Goal: Navigation & Orientation: Find specific page/section

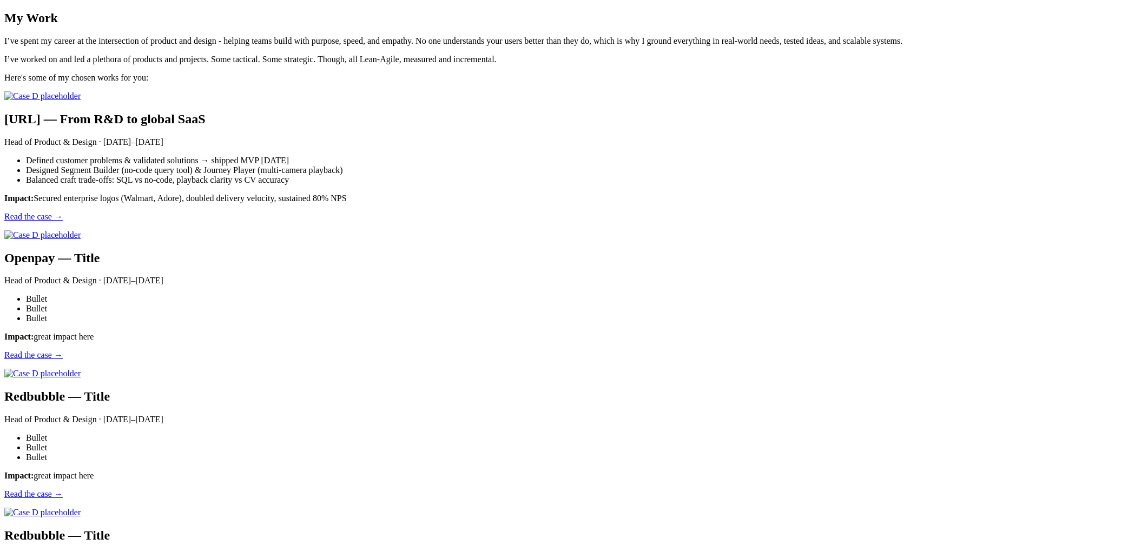
scroll to position [1168, 0]
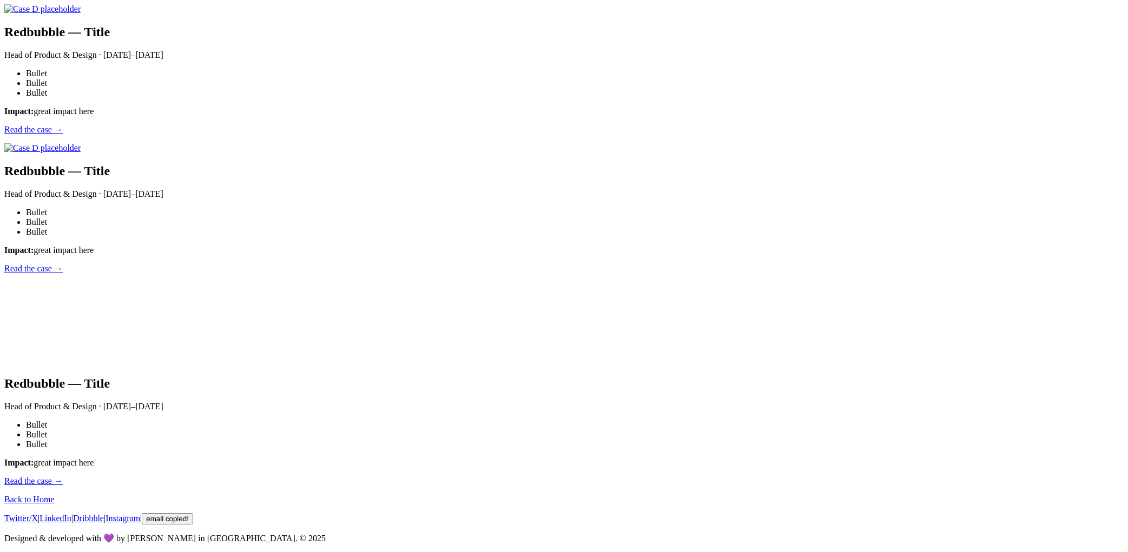
scroll to position [1092, 0]
drag, startPoint x: 460, startPoint y: 271, endPoint x: 375, endPoint y: 151, distance: 146.4
click at [375, 151] on main "My Work I’ve spent my career at the intersection of product and design - helpin…" at bounding box center [563, 66] width 1119 height 840
click at [367, 153] on main "My Work I’ve spent my career at the intersection of product and design - helpin…" at bounding box center [563, 66] width 1119 height 840
drag, startPoint x: 362, startPoint y: 152, endPoint x: 497, endPoint y: 275, distance: 183.1
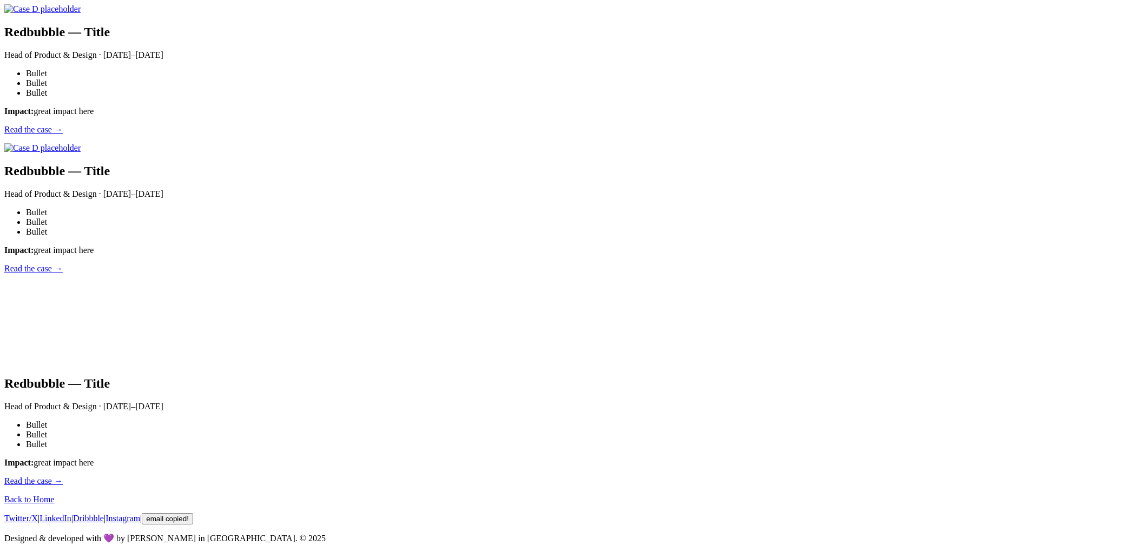
click at [497, 275] on main "My Work I’ve spent my career at the intersection of product and design - helpin…" at bounding box center [563, 66] width 1119 height 840
drag, startPoint x: 490, startPoint y: 273, endPoint x: 498, endPoint y: 273, distance: 8.7
drag, startPoint x: 503, startPoint y: 273, endPoint x: 565, endPoint y: 181, distance: 110.6
click at [374, 153] on main "My Work I’ve spent my career at the intersection of product and design - helpin…" at bounding box center [563, 66] width 1119 height 840
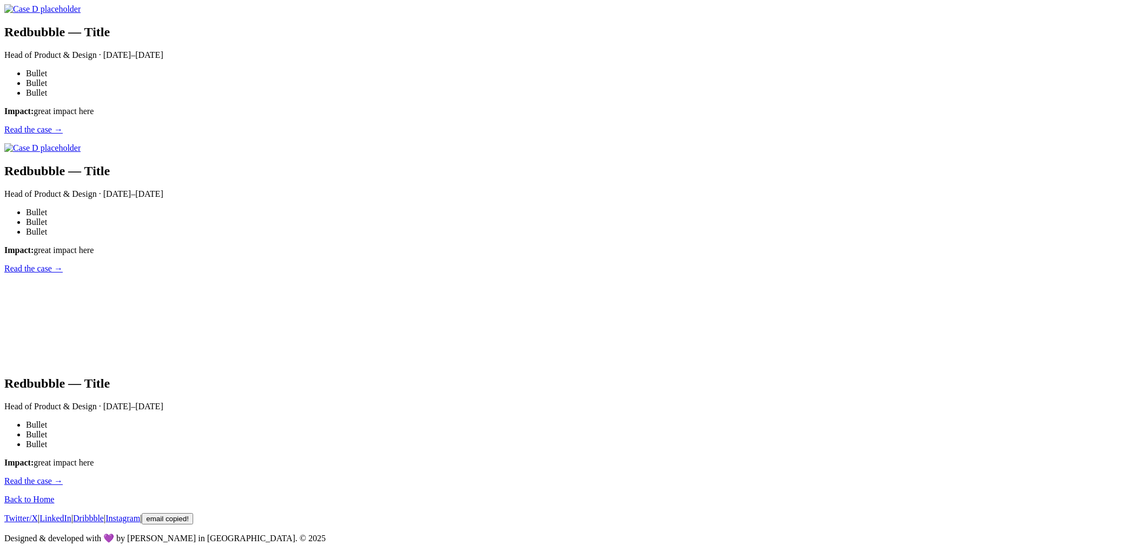
click at [877, 250] on main "My Work I’ve spent my career at the intersection of product and design - helpin…" at bounding box center [563, 66] width 1119 height 840
click at [957, 354] on main "My Work I’ve spent my career at the intersection of product and design - helpin…" at bounding box center [563, 66] width 1119 height 840
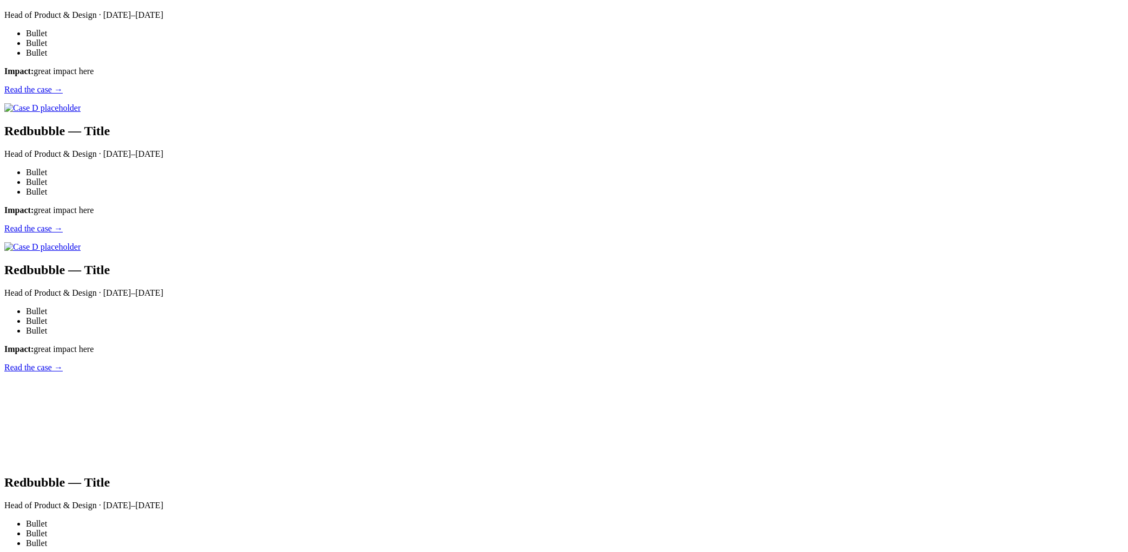
scroll to position [286, 0]
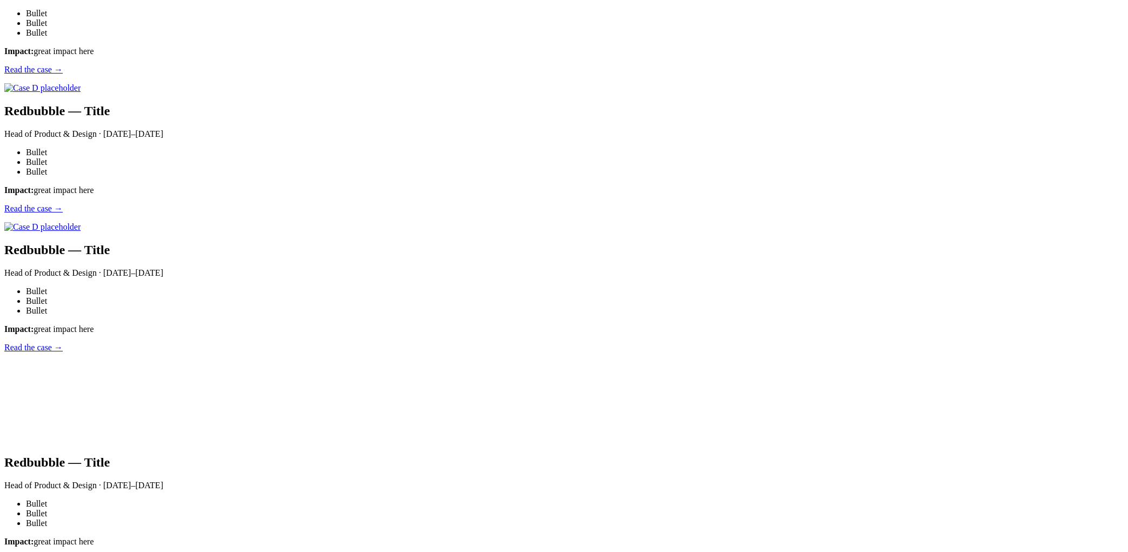
drag, startPoint x: 641, startPoint y: 438, endPoint x: 387, endPoint y: 388, distance: 258.6
click at [780, 403] on main "My Work I’ve spent my career at the intersection of product and design - helpin…" at bounding box center [563, 145] width 1119 height 840
drag, startPoint x: 370, startPoint y: 350, endPoint x: 531, endPoint y: 484, distance: 209.8
click at [531, 484] on main "My Work I’ve spent my career at the intersection of product and design - helpin…" at bounding box center [563, 145] width 1119 height 840
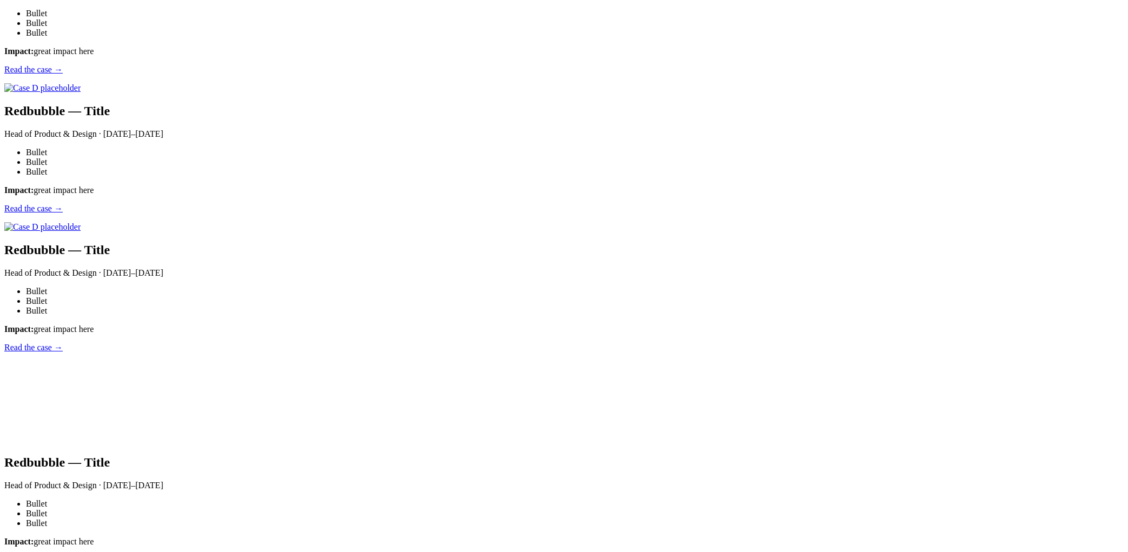
copy div "black.ai — From R&D to global SaaS Head of Product & Design · 2022–2025 Defined…"
click at [813, 386] on main "My Work I’ve spent my career at the intersection of product and design - helpin…" at bounding box center [563, 145] width 1119 height 840
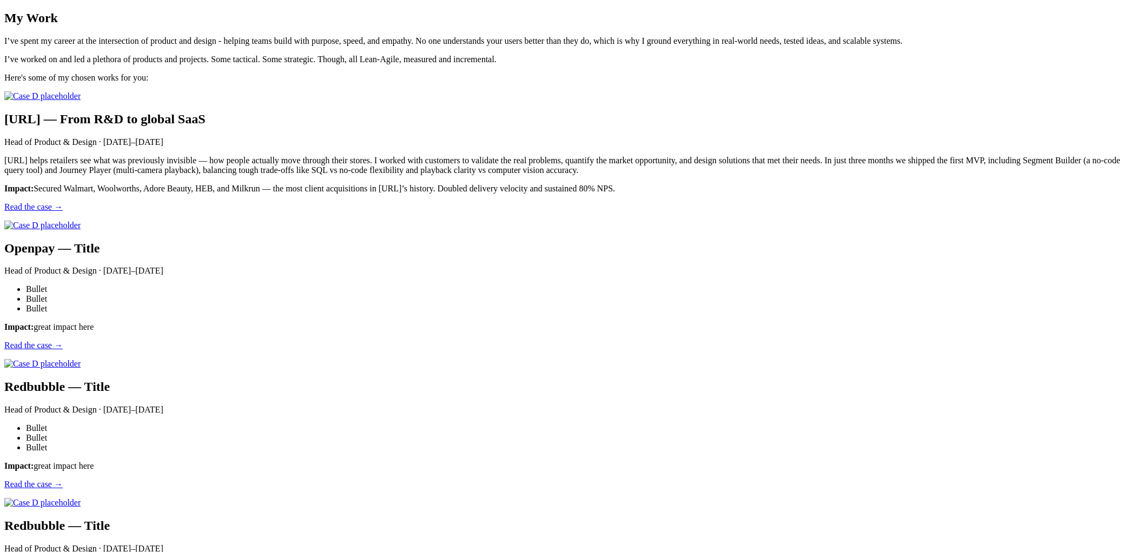
scroll to position [371, 0]
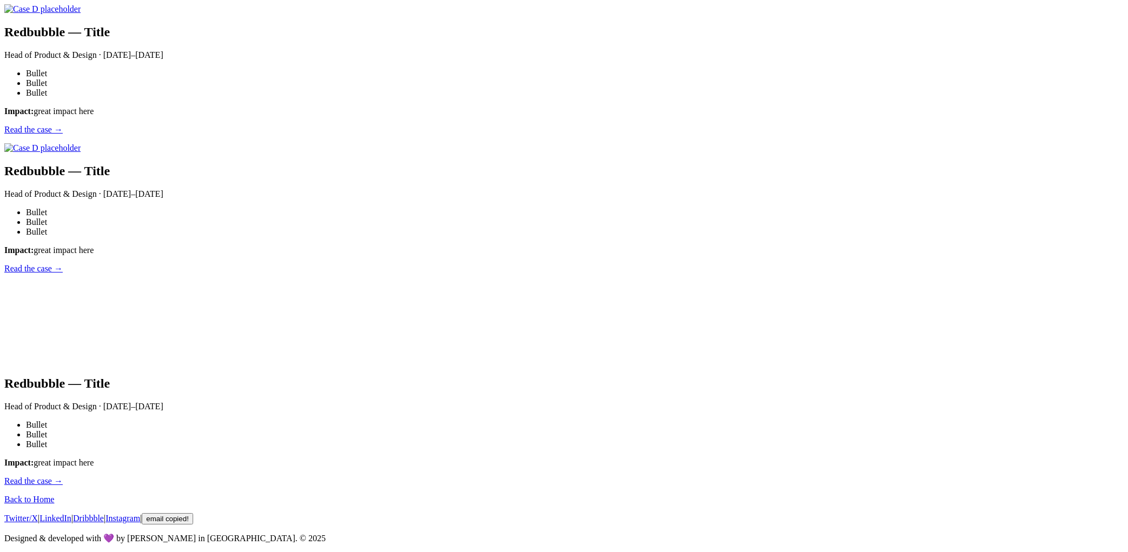
click at [855, 385] on main "My Work I’ve spent my career at the intersection of product and design - helpin…" at bounding box center [563, 71] width 1119 height 830
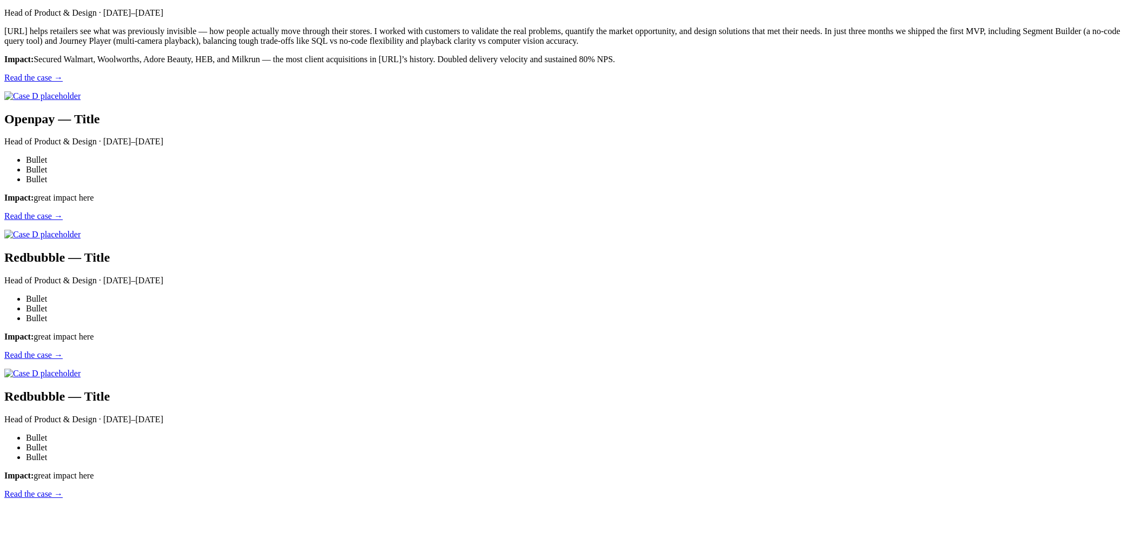
scroll to position [104, 0]
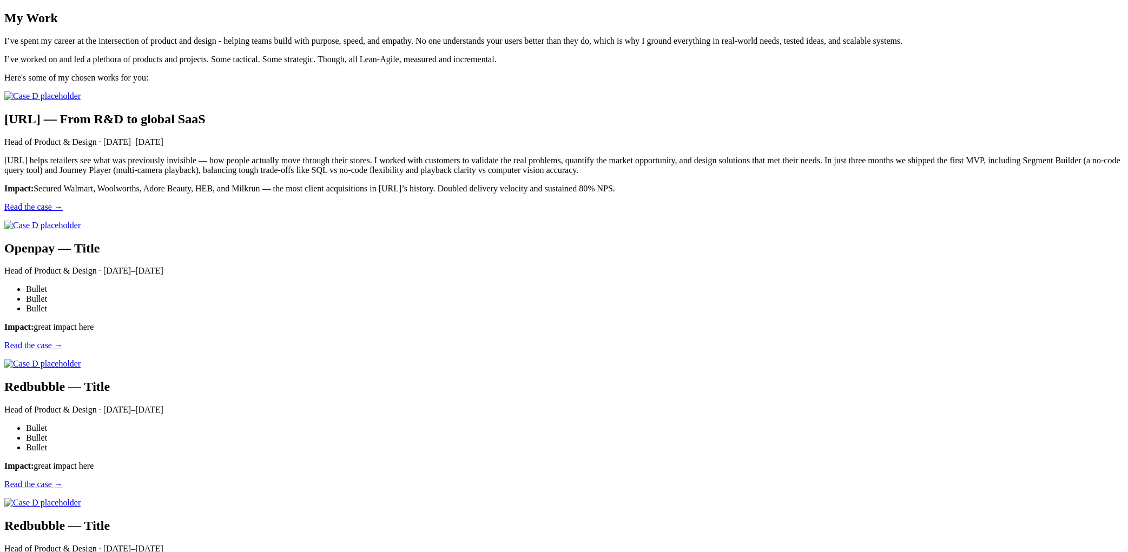
scroll to position [102, 0]
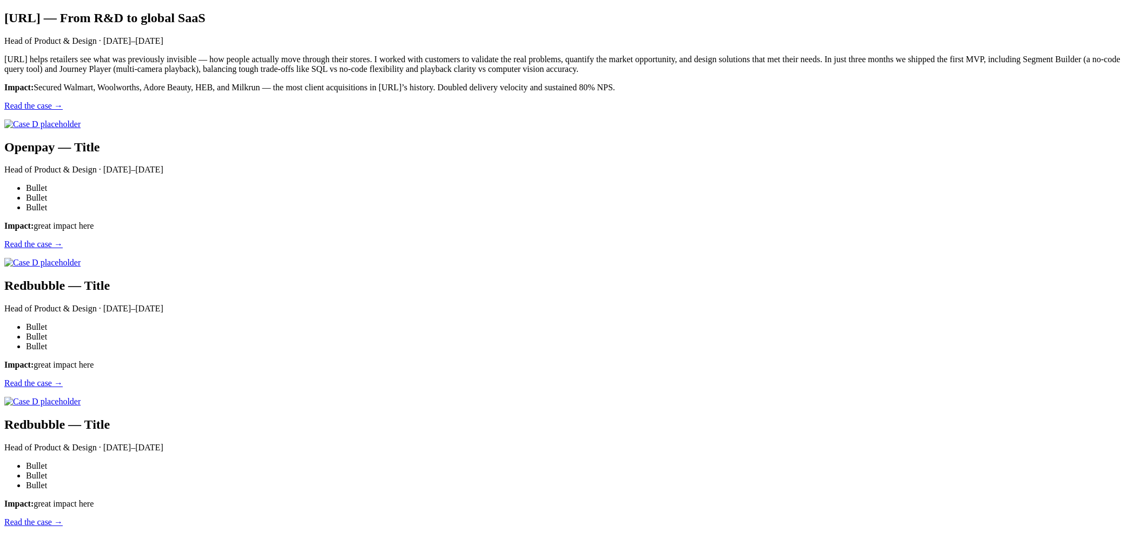
click at [910, 418] on main "My Work I’ve spent my career at the intersection of product and design - helpin…" at bounding box center [563, 325] width 1119 height 830
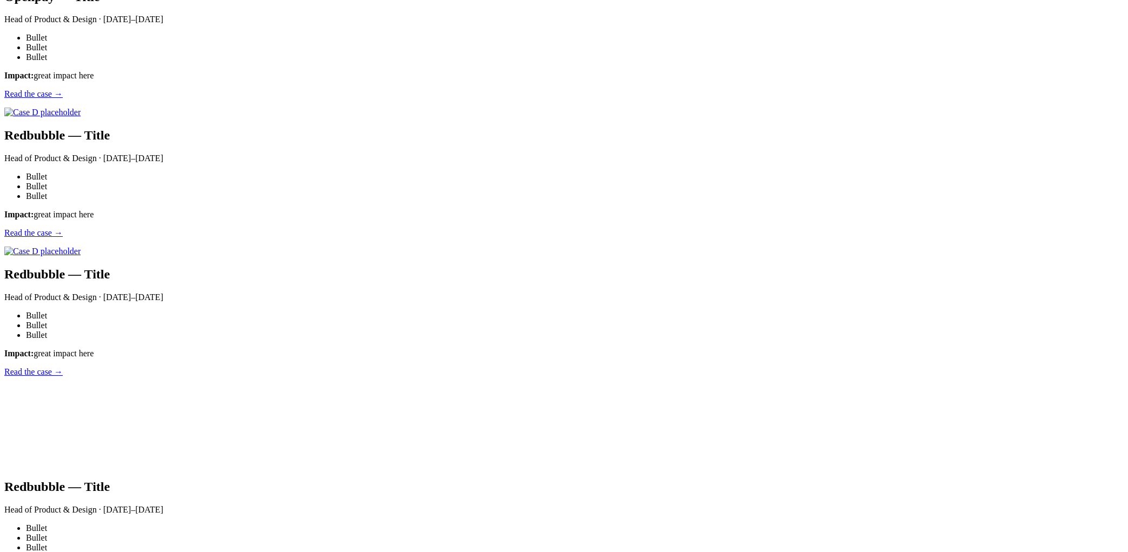
scroll to position [250, 0]
click at [1010, 234] on main "My Work I’ve spent my career at the intersection of product and design - helpin…" at bounding box center [563, 175] width 1119 height 830
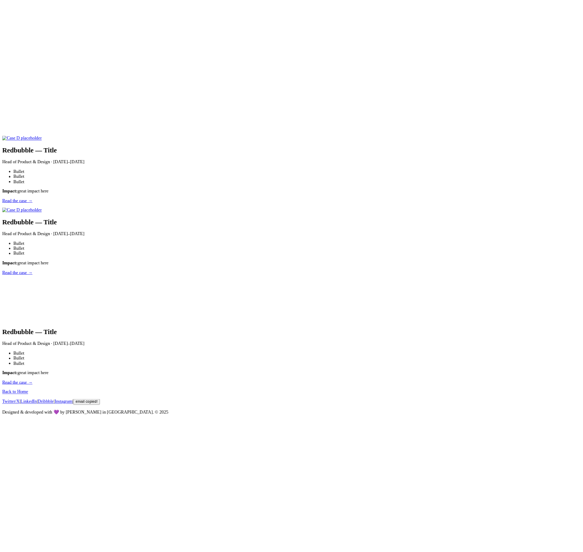
scroll to position [500, 0]
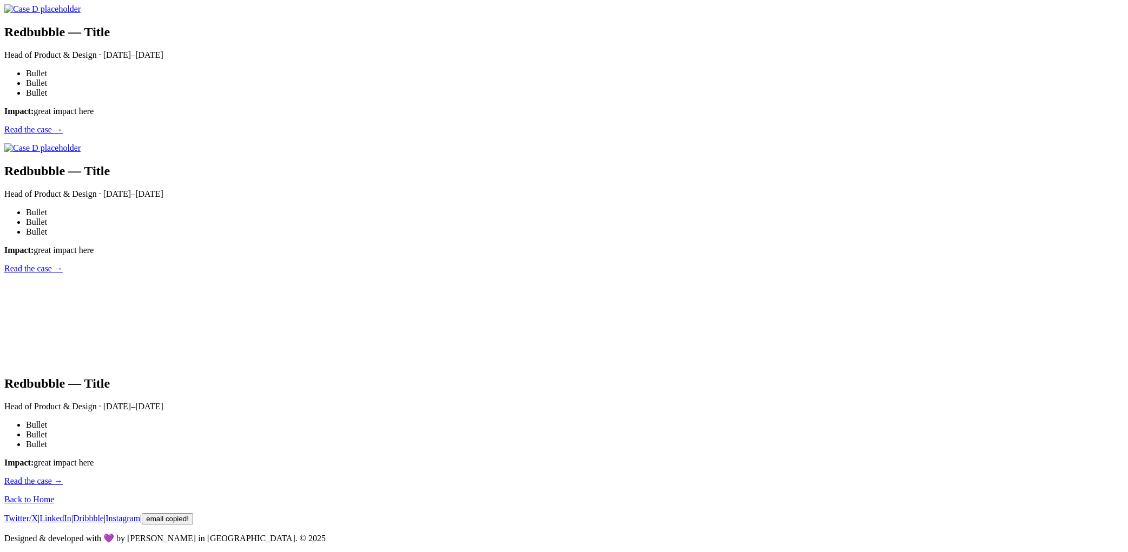
click at [1109, 406] on body "My Work I’ve spent my career at the intersection of product and design - helpin…" at bounding box center [563, 100] width 1119 height 888
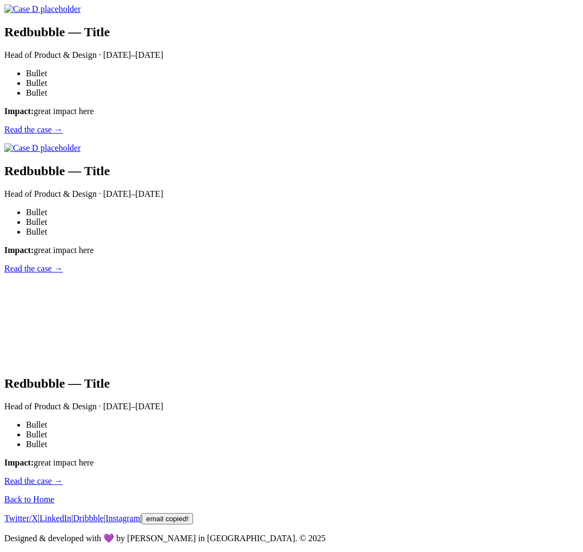
scroll to position [1453, 0]
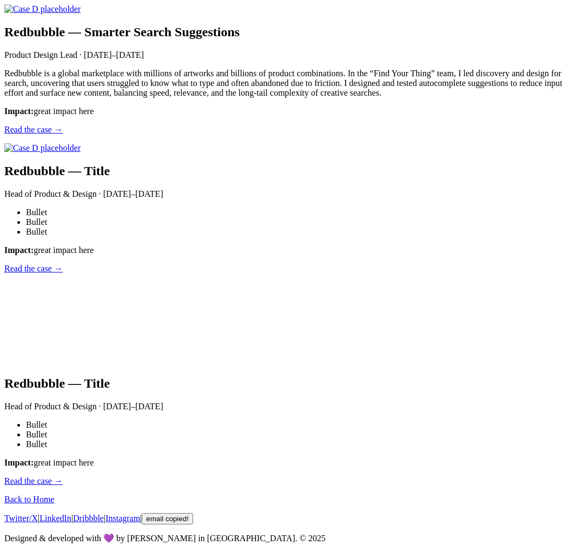
scroll to position [1557, 0]
click at [417, 366] on body "My Work I’ve spent my career at the intersection of product and design - helpin…" at bounding box center [291, 85] width 575 height 917
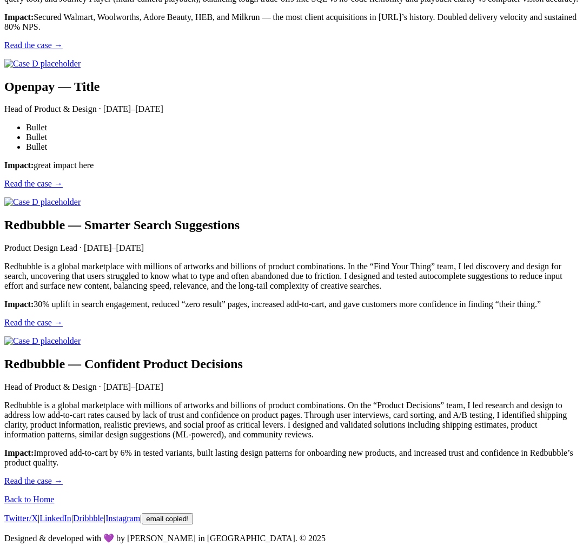
click at [550, 409] on body "My Work I’ve spent my career at the intersection of product and design - helpin…" at bounding box center [291, 182] width 575 height 724
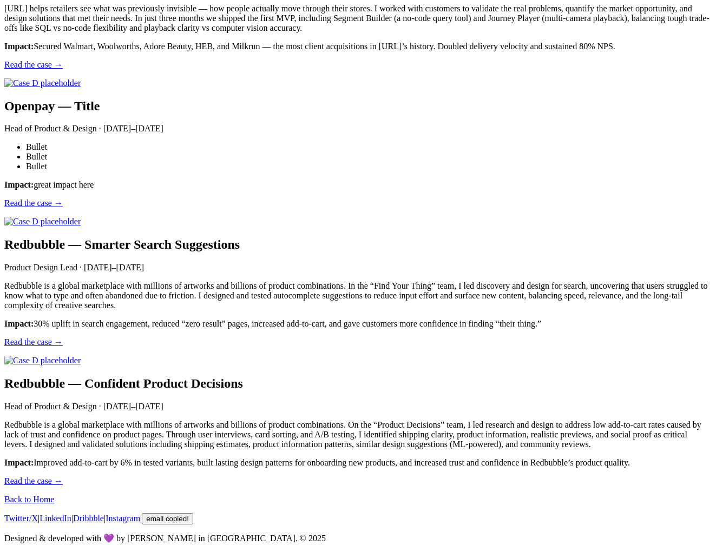
scroll to position [1082, 0]
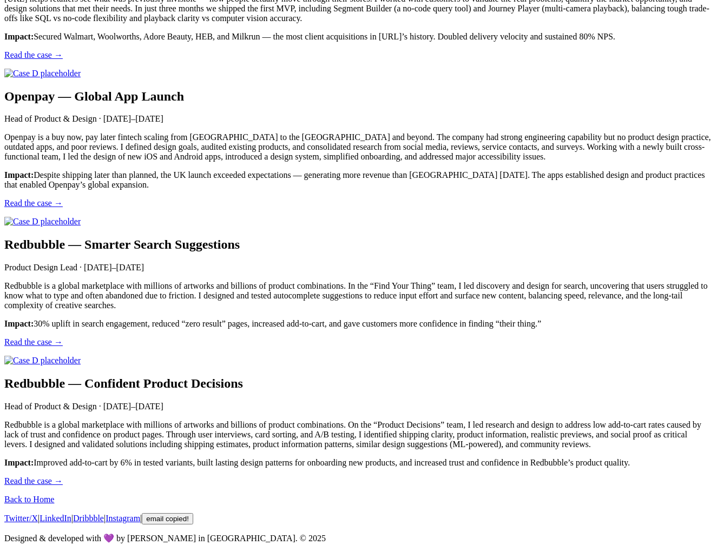
scroll to position [259, 0]
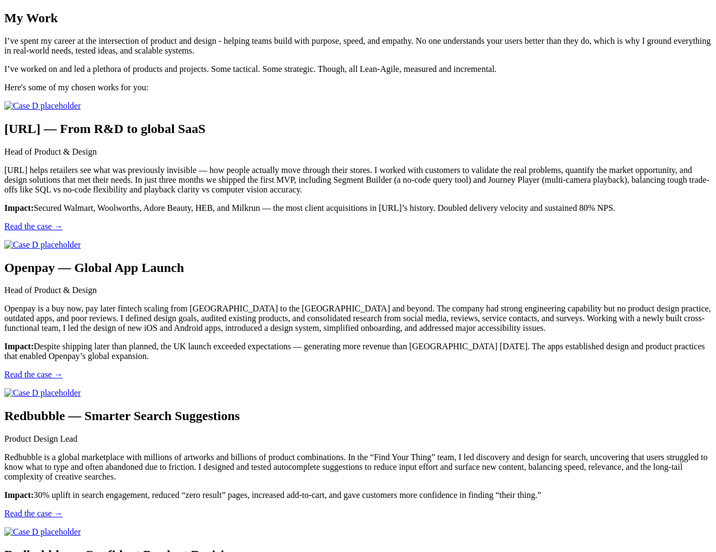
scroll to position [265, 0]
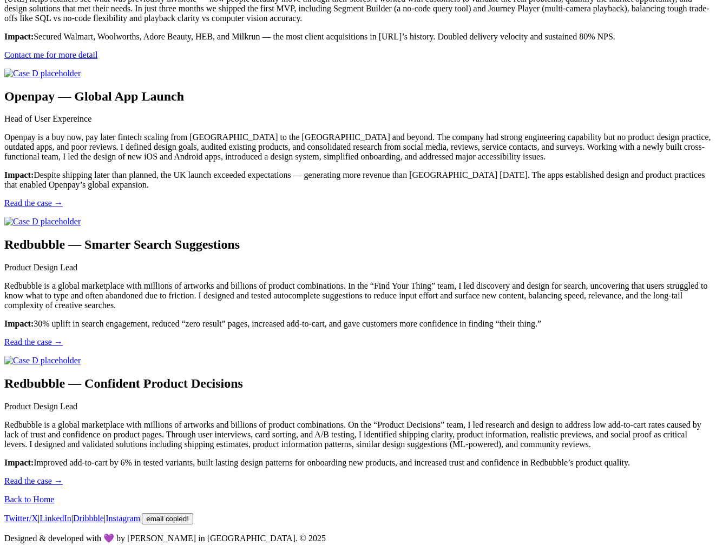
scroll to position [333, 0]
click at [97, 60] on link "Contact me for more detail" at bounding box center [50, 54] width 93 height 9
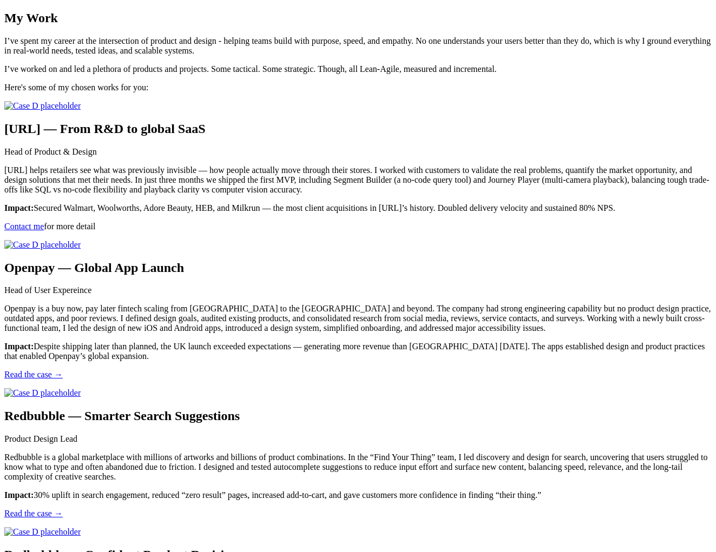
scroll to position [2448, 0]
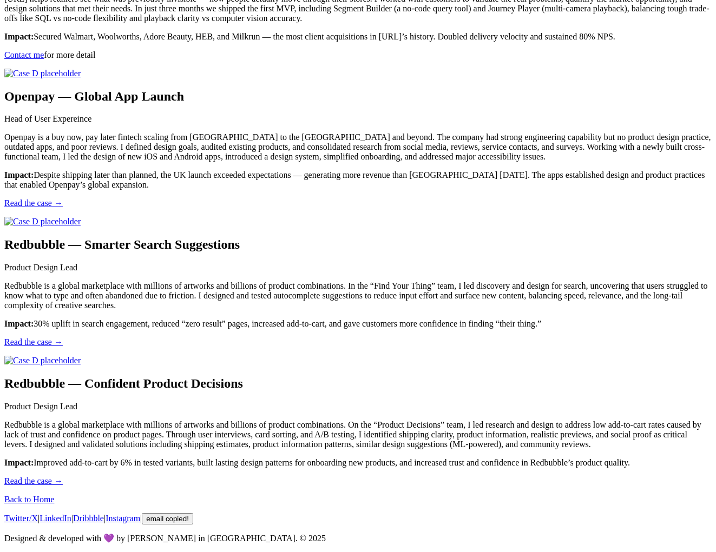
click at [474, 420] on p "Redbubble is a global marketplace with millions of artworks and billions of pro…" at bounding box center [357, 434] width 707 height 29
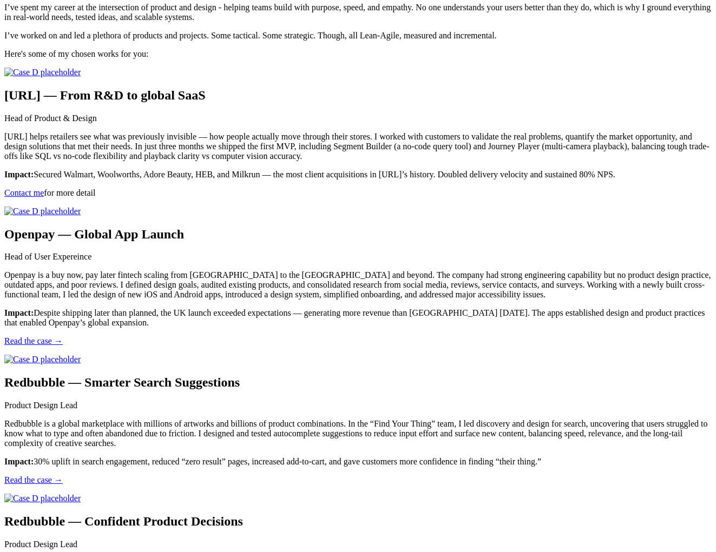
scroll to position [406, 0]
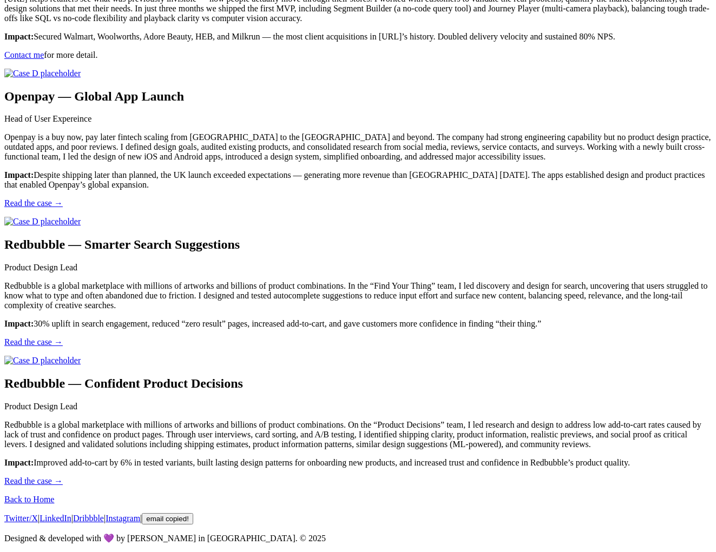
scroll to position [754, 0]
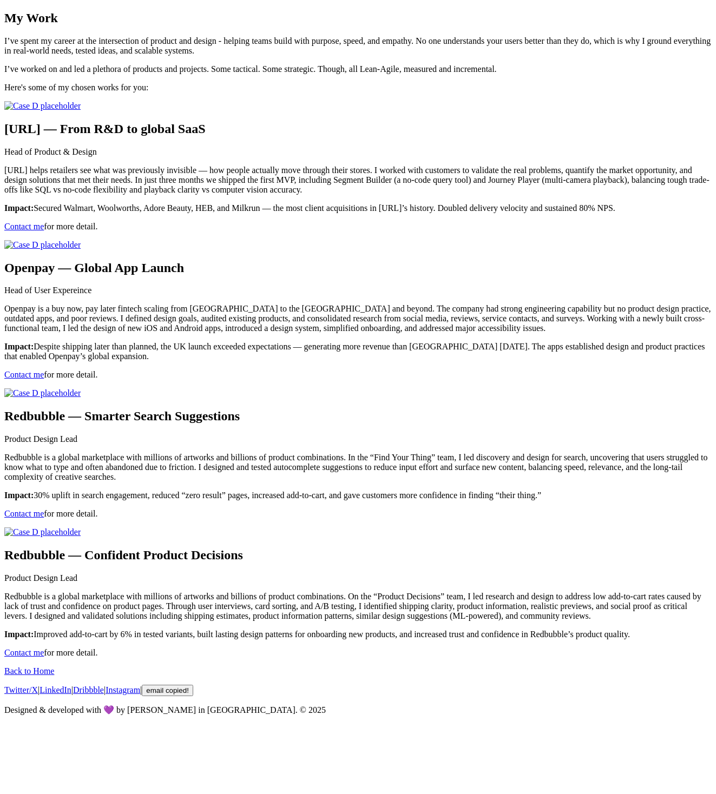
scroll to position [2206, 0]
click at [54, 676] on link "Back to Home" at bounding box center [29, 671] width 50 height 9
